Goal: Task Accomplishment & Management: Manage account settings

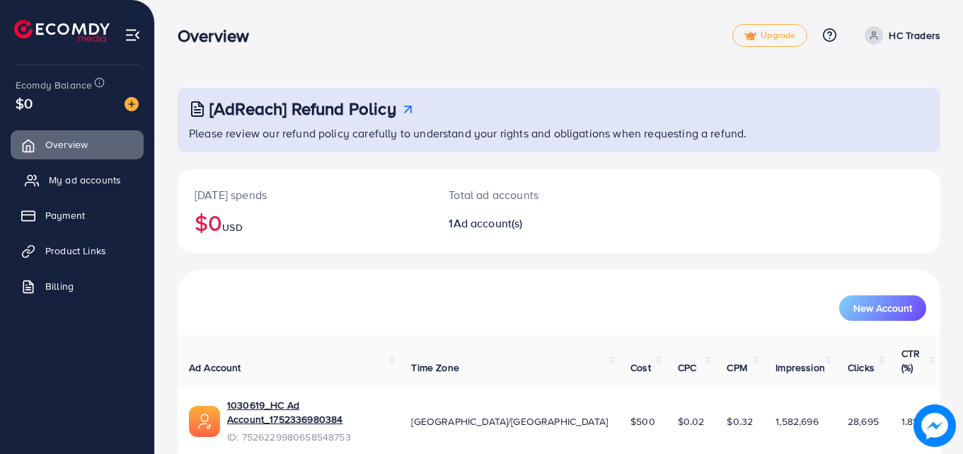
click at [81, 175] on span "My ad accounts" at bounding box center [85, 180] width 72 height 14
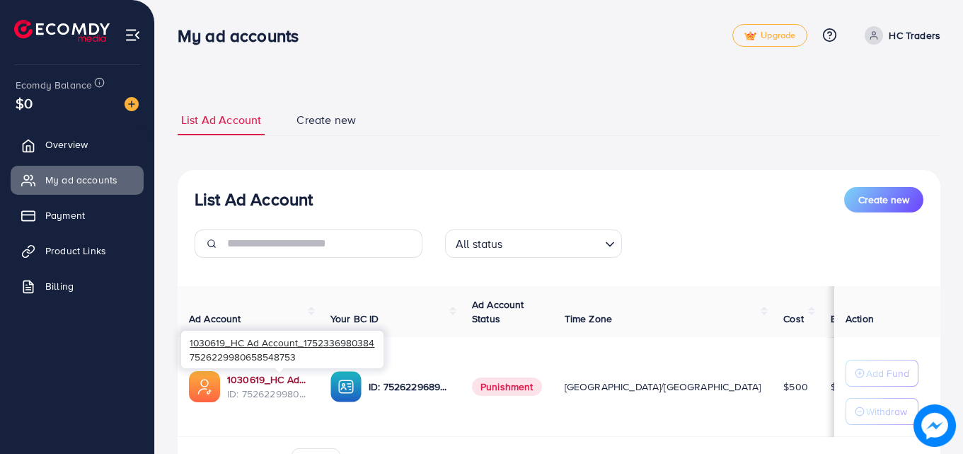
click at [287, 375] on link "1030619_HC Ad Account_1752336980384" at bounding box center [267, 379] width 81 height 14
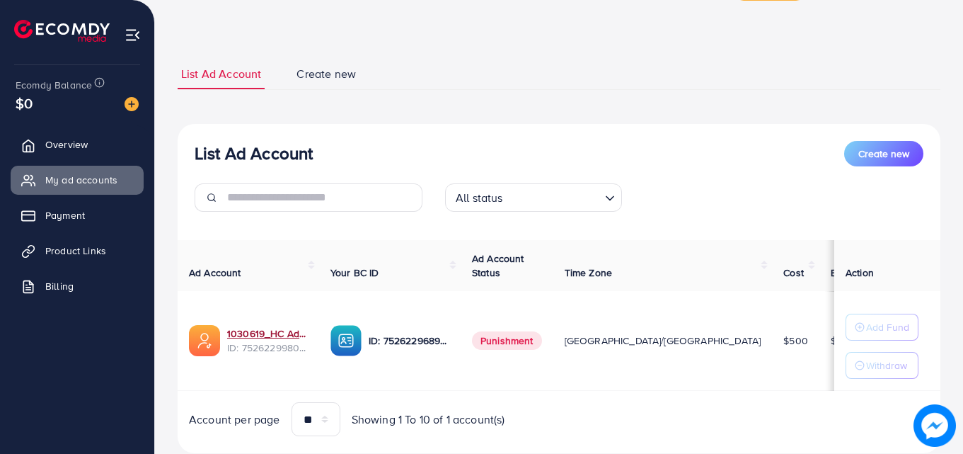
scroll to position [71, 0]
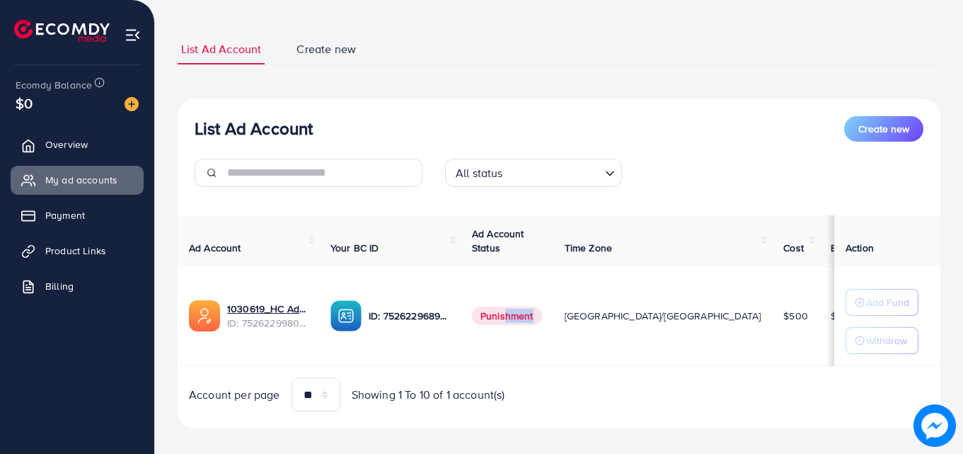
drag, startPoint x: 548, startPoint y: 318, endPoint x: 575, endPoint y: 320, distance: 26.2
click at [542, 320] on span "Punishment" at bounding box center [507, 315] width 70 height 18
drag, startPoint x: 564, startPoint y: 381, endPoint x: 567, endPoint y: 388, distance: 8.3
click at [567, 388] on div "Account per page ** ** ** *** Showing 1 To 10 of 1 account(s)" at bounding box center [558, 394] width 785 height 34
click at [73, 216] on span "Payment" at bounding box center [69, 215] width 40 height 14
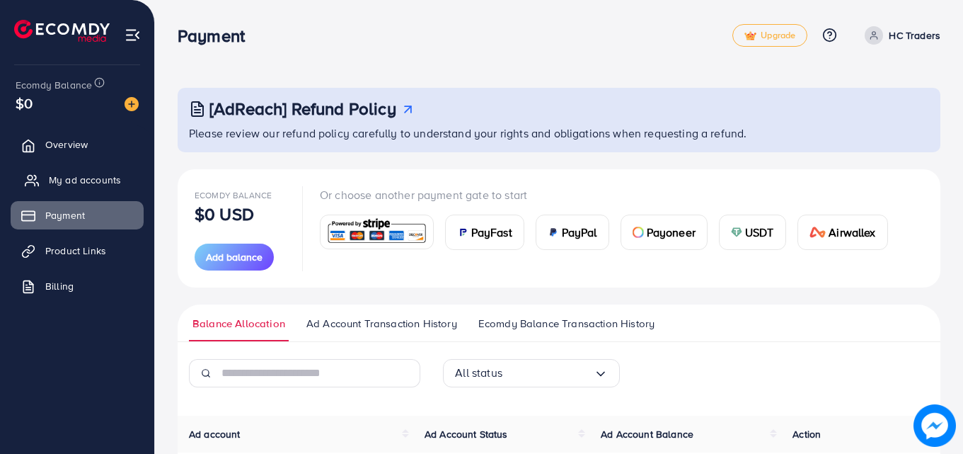
click at [100, 181] on span "My ad accounts" at bounding box center [85, 180] width 72 height 14
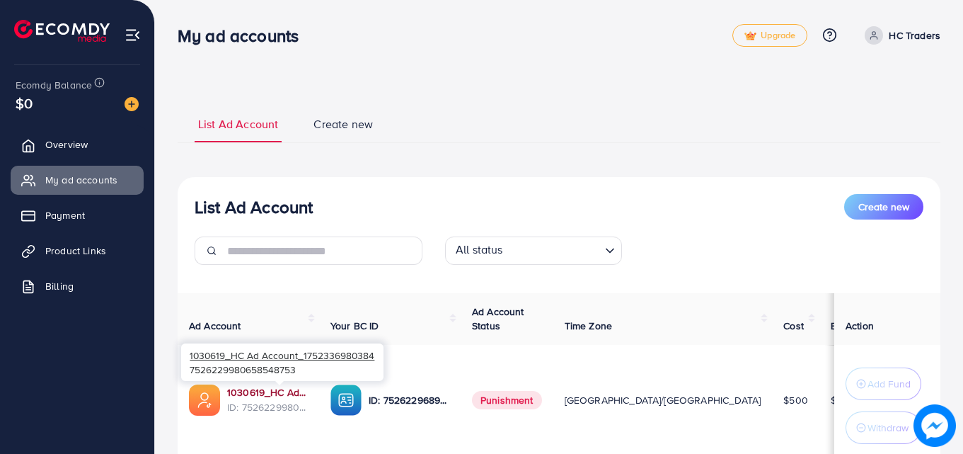
scroll to position [104, 0]
